Goal: Task Accomplishment & Management: Complete application form

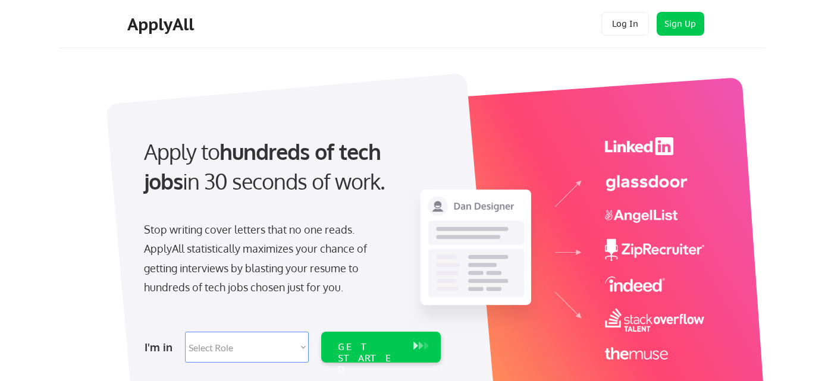
click at [246, 353] on select "Select Role Software Engineering Product Management Customer Success Sales UI/U…" at bounding box center [247, 347] width 124 height 31
select select ""data_science___analytics""
click at [185, 332] on select "Select Role Software Engineering Product Management Customer Success Sales UI/U…" at bounding box center [247, 347] width 124 height 31
select select ""data_science___analytics""
click at [369, 347] on div "GET STARTED" at bounding box center [370, 358] width 64 height 34
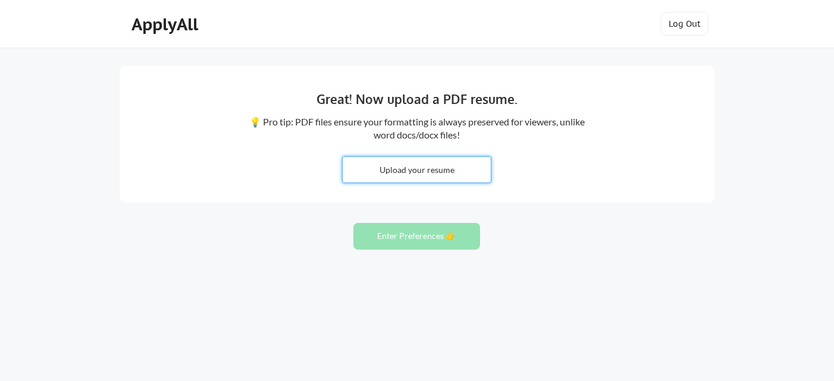
click at [414, 169] on input "file" at bounding box center [417, 170] width 148 height 26
type input "C:\fakepath\[PERSON_NAME] 2025 Resume.pdf"
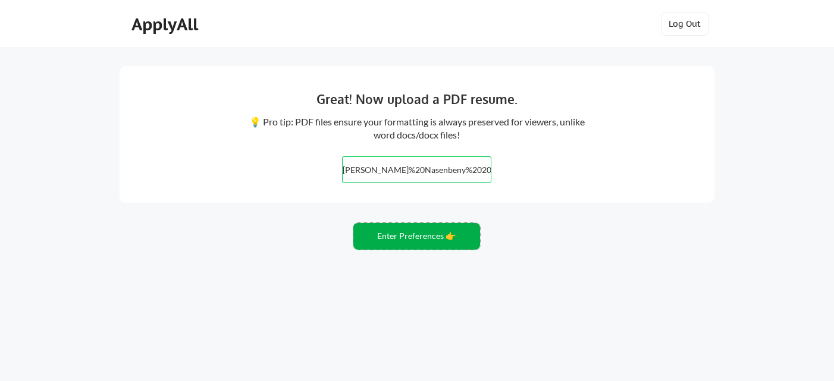
click at [419, 242] on button "Enter Preferences 👉" at bounding box center [416, 236] width 127 height 27
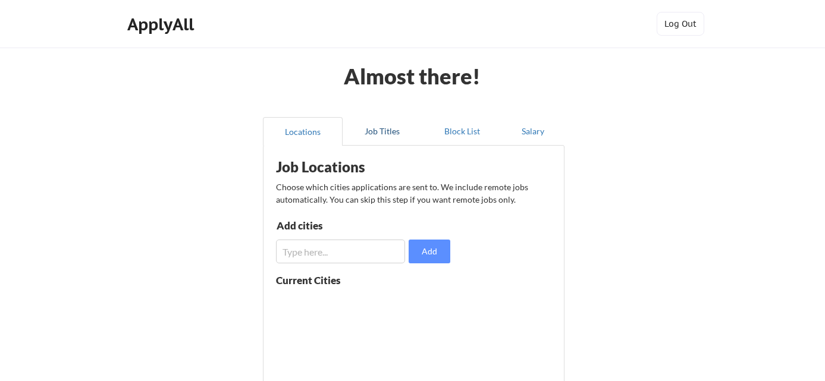
click at [365, 134] on button "Job Titles" at bounding box center [383, 131] width 80 height 29
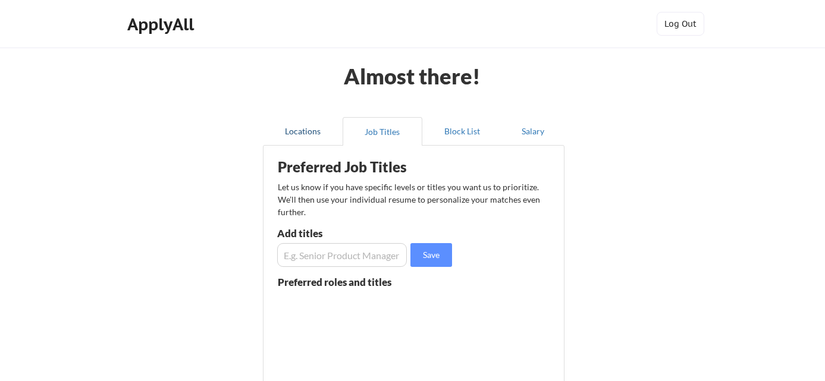
click at [310, 130] on button "Locations" at bounding box center [303, 131] width 80 height 29
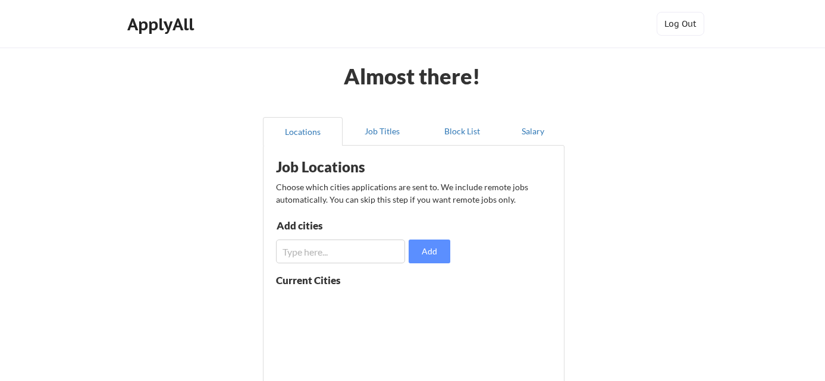
click at [318, 247] on input "input" at bounding box center [340, 252] width 129 height 24
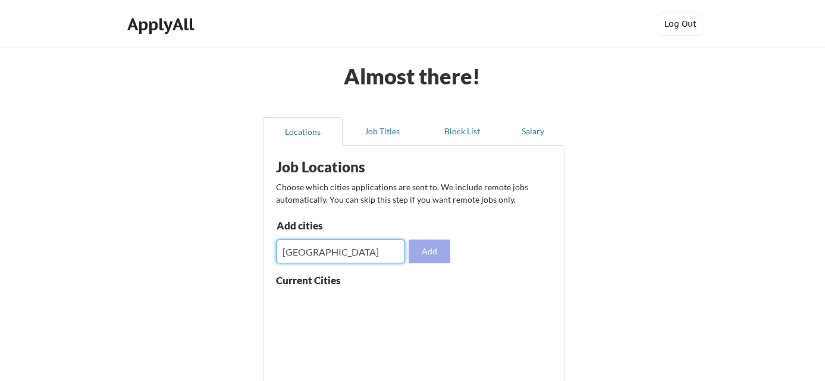
type input "Seattle"
click at [435, 255] on button "Add" at bounding box center [430, 252] width 42 height 24
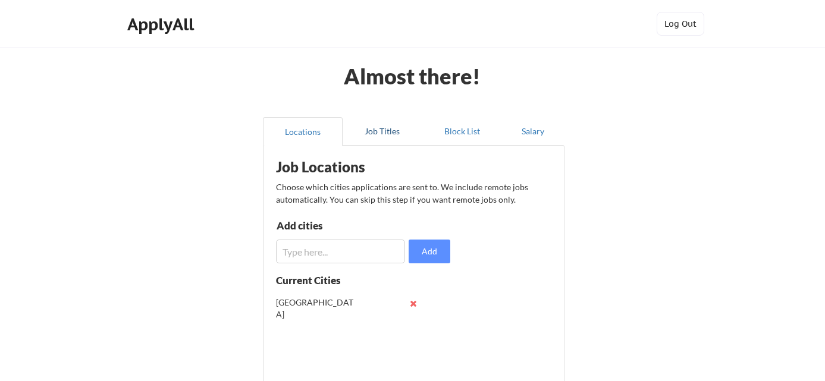
click at [379, 136] on button "Job Titles" at bounding box center [383, 131] width 80 height 29
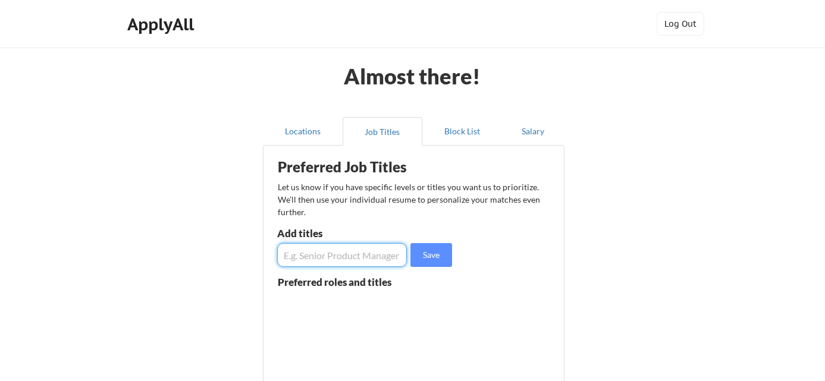
click at [330, 263] on input "input" at bounding box center [342, 255] width 130 height 24
type input "Solution Architect"
click at [437, 262] on button "Save" at bounding box center [431, 255] width 42 height 24
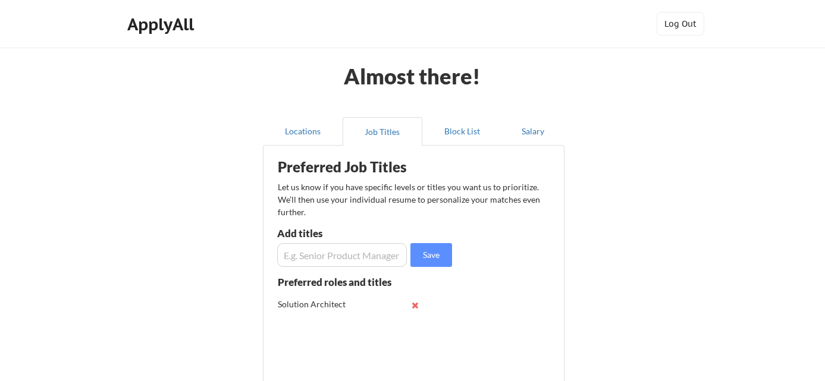
click at [331, 252] on input "input" at bounding box center [342, 255] width 130 height 24
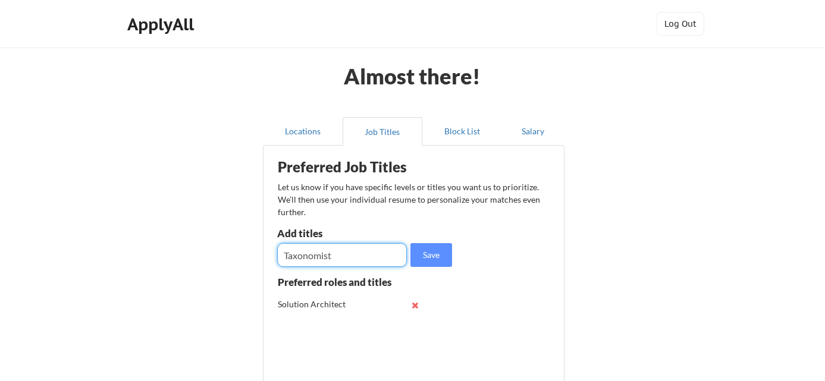
type input "Taxonomist"
click at [361, 250] on input "input" at bounding box center [342, 255] width 130 height 24
type input "Ontologist"
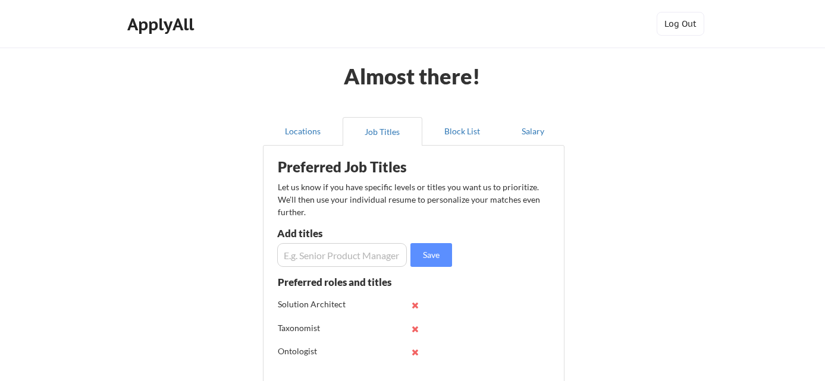
click at [344, 259] on input "input" at bounding box center [342, 255] width 130 height 24
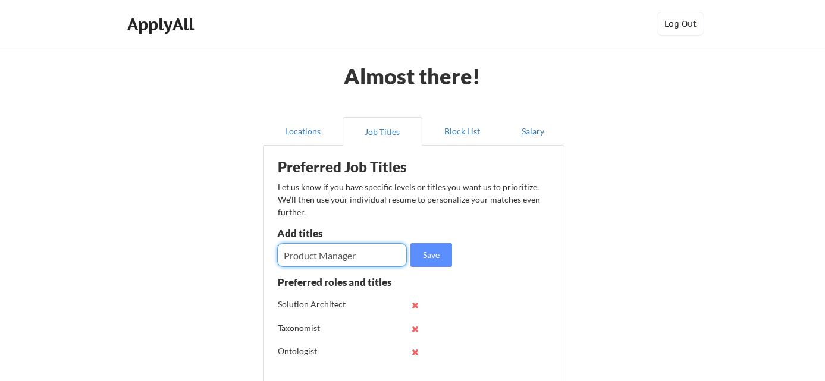
type input "Product Manager"
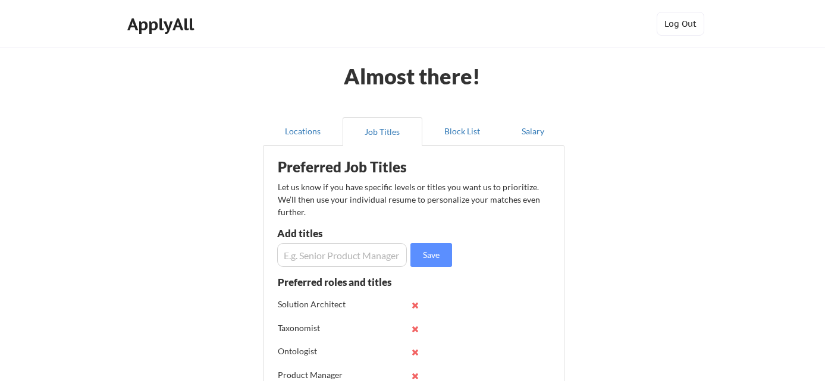
scroll to position [20, 0]
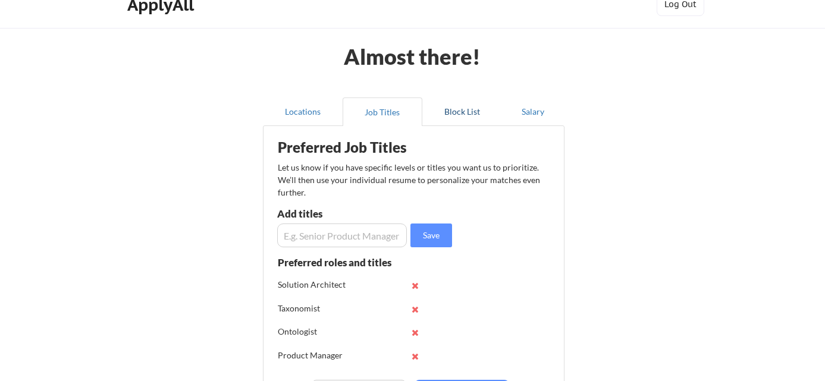
click at [460, 117] on button "Block List" at bounding box center [462, 112] width 80 height 29
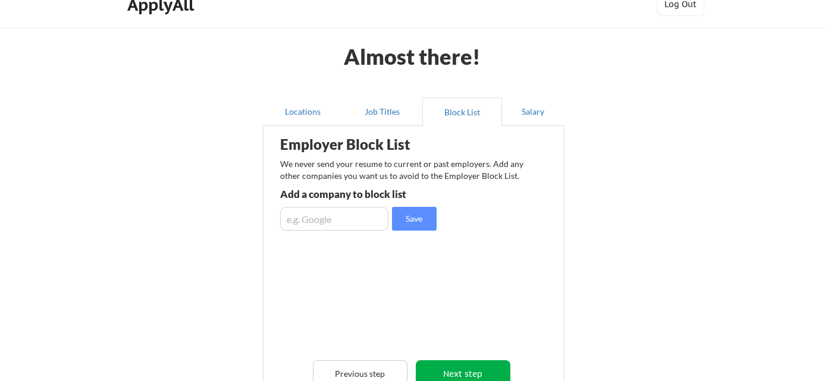
click at [461, 376] on button "Next step" at bounding box center [463, 373] width 95 height 27
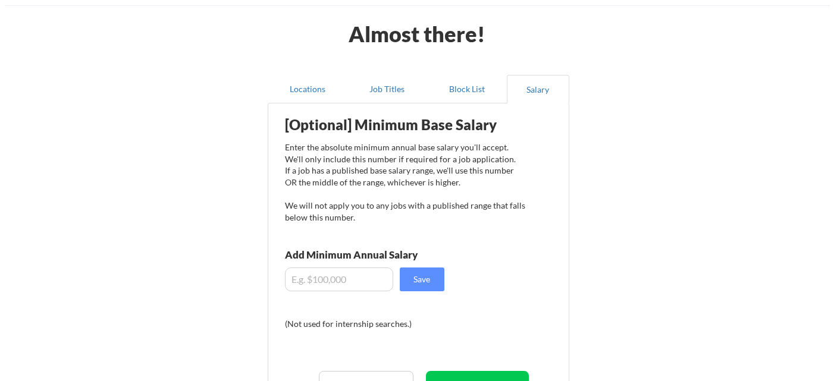
scroll to position [122, 0]
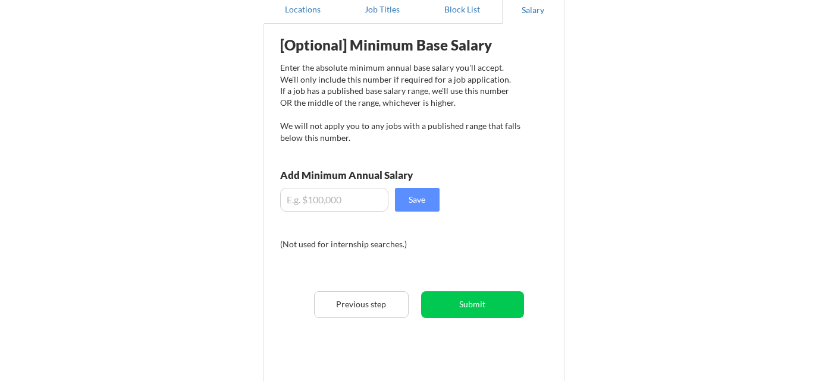
click at [354, 201] on input "input" at bounding box center [334, 200] width 108 height 24
type input "$100,000"
click at [420, 196] on button "Save" at bounding box center [417, 200] width 45 height 24
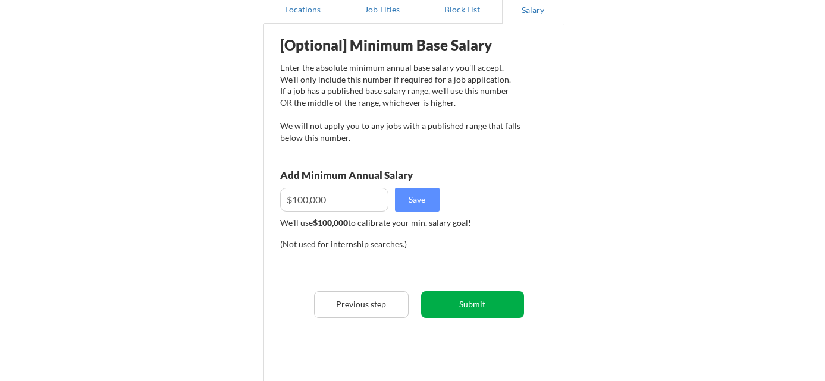
click at [498, 303] on button "Submit" at bounding box center [472, 304] width 103 height 27
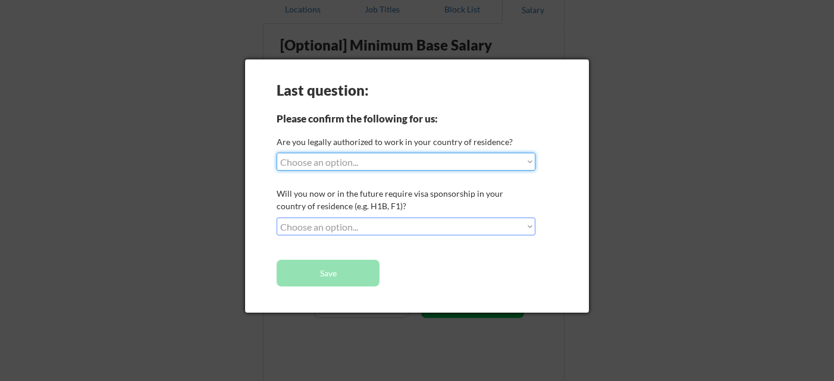
click at [320, 167] on select "Choose an option... Yes, I am a US Citizen Yes, I am a Canadian Citizen Yes, I …" at bounding box center [406, 162] width 259 height 18
select select ""yes__i_am_a_us_citizen""
click at [277, 153] on select "Choose an option... Yes, I am a US Citizen Yes, I am a Canadian Citizen Yes, I …" at bounding box center [406, 162] width 259 height 18
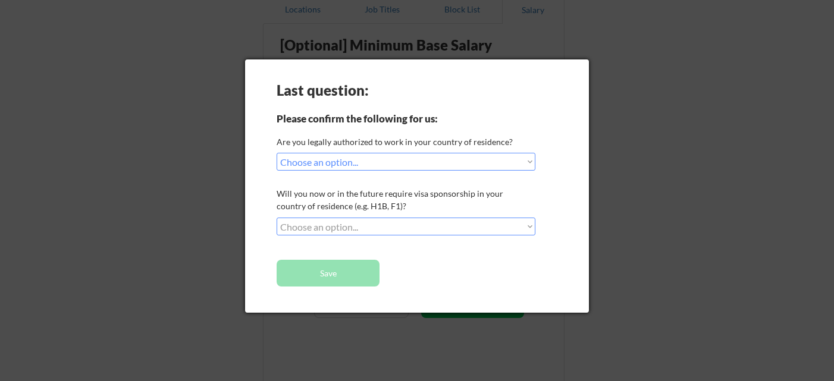
click at [333, 227] on select "Choose an option... No, I will not need sponsorship Yes, I will need sponsorship" at bounding box center [406, 227] width 259 height 18
select select ""no__i_will_not_need_sponsorship""
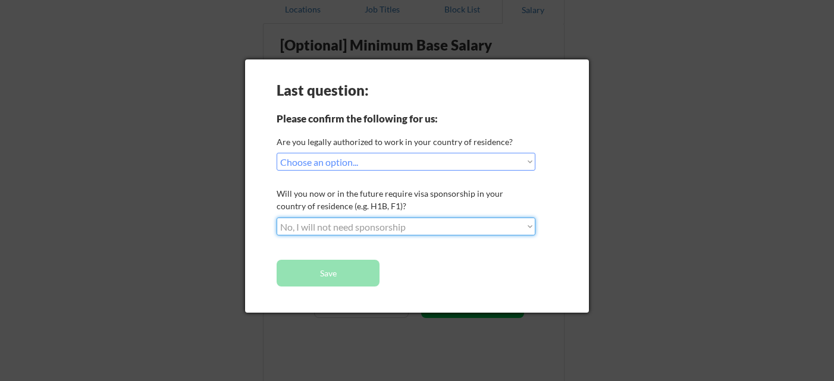
click at [277, 218] on select "Choose an option... No, I will not need sponsorship Yes, I will need sponsorship" at bounding box center [406, 227] width 259 height 18
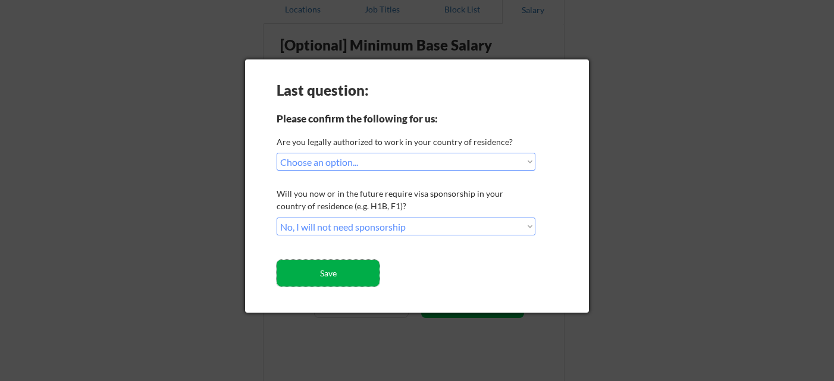
click at [337, 274] on button "Save" at bounding box center [328, 273] width 103 height 27
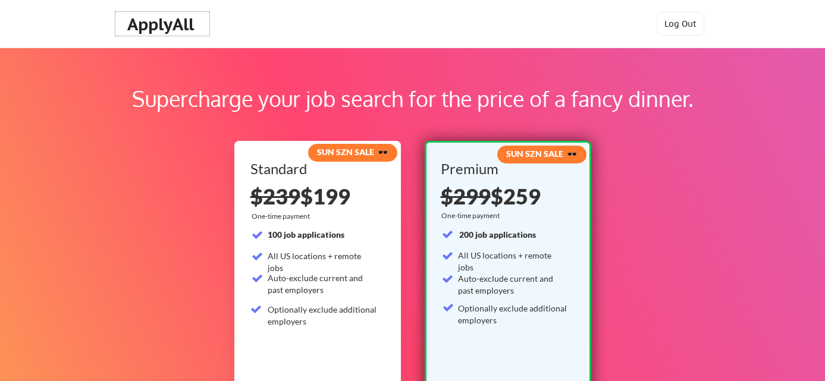
click at [170, 20] on div "ApplyAll" at bounding box center [162, 24] width 70 height 20
